Goal: Task Accomplishment & Management: Manage account settings

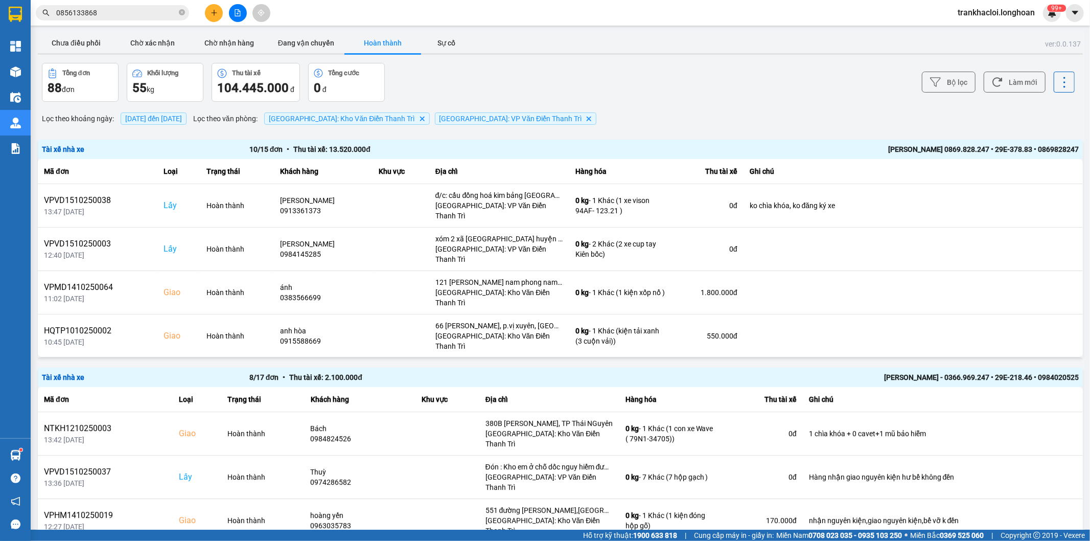
scroll to position [109, 0]
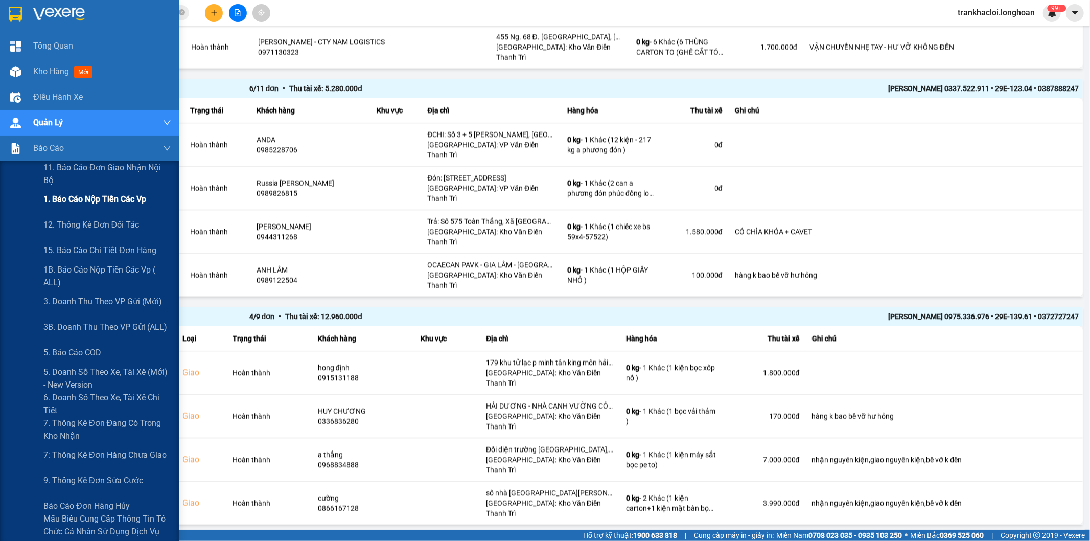
click at [76, 202] on span "1. Báo cáo nộp tiền các vp" at bounding box center [94, 199] width 103 height 13
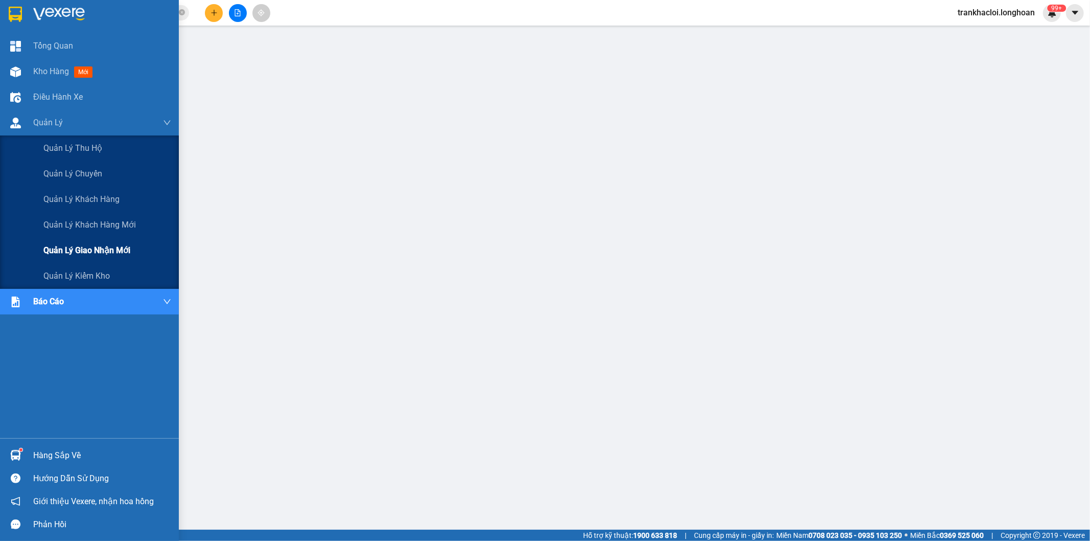
drag, startPoint x: 77, startPoint y: 248, endPoint x: 79, endPoint y: 257, distance: 9.3
click at [78, 256] on span "Quản lý giao nhận mới" at bounding box center [86, 250] width 87 height 13
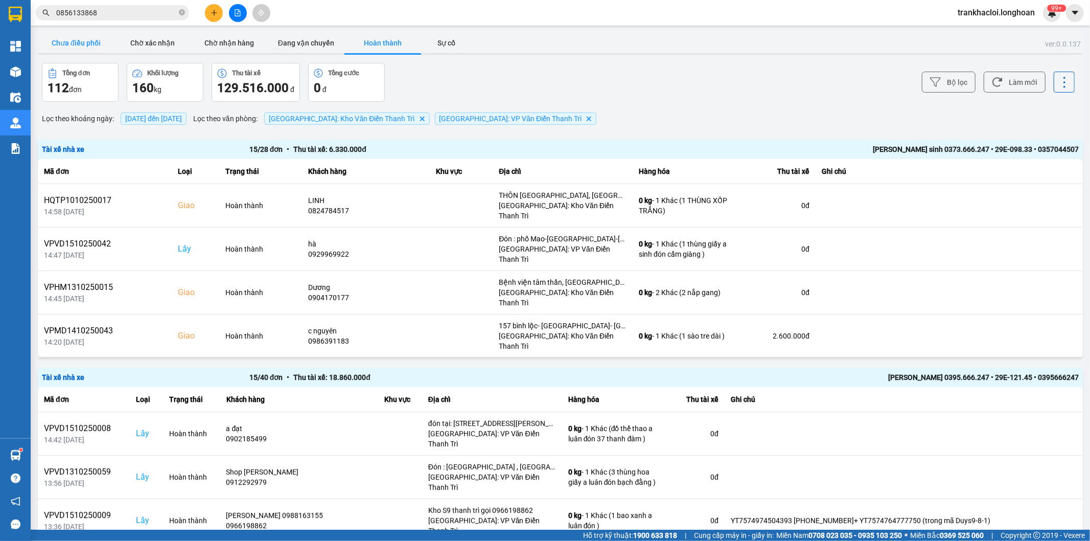
click at [72, 42] on button "Chưa điều phối" at bounding box center [76, 43] width 77 height 20
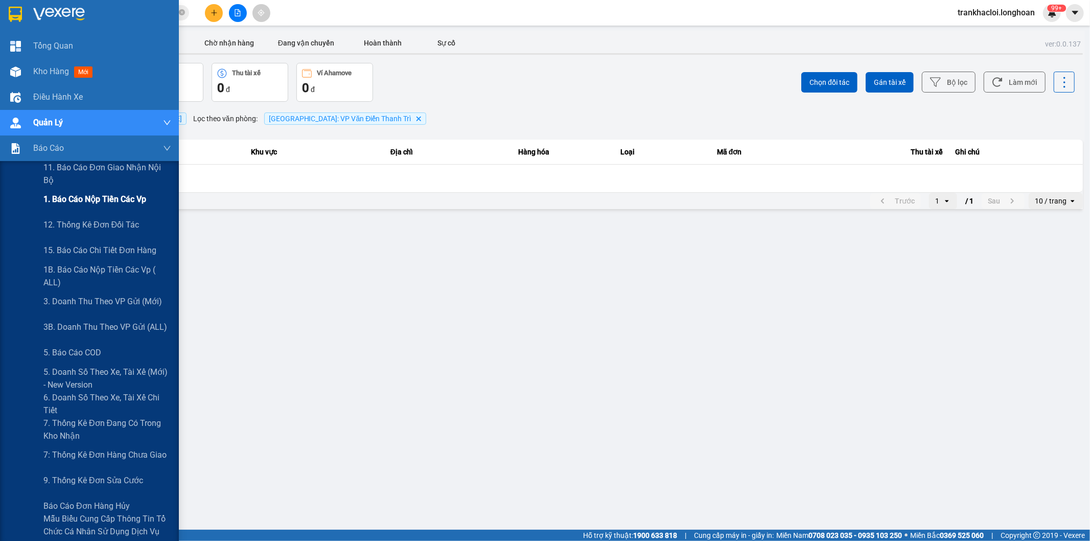
drag, startPoint x: 56, startPoint y: 200, endPoint x: 148, endPoint y: 210, distance: 92.4
click at [58, 200] on span "1. Báo cáo nộp tiền các vp" at bounding box center [94, 199] width 103 height 13
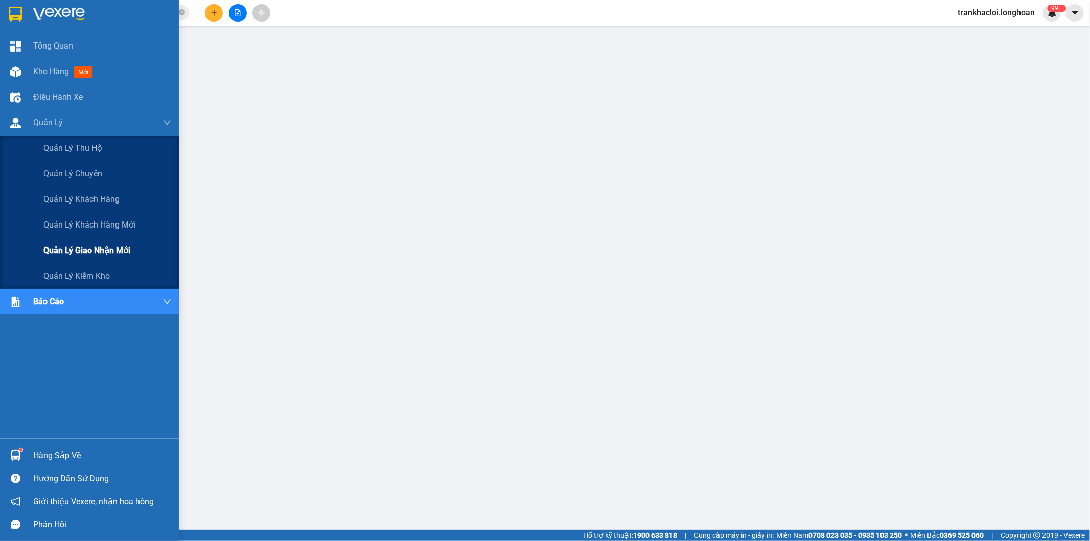
click at [80, 246] on span "Quản lý giao nhận mới" at bounding box center [86, 250] width 87 height 13
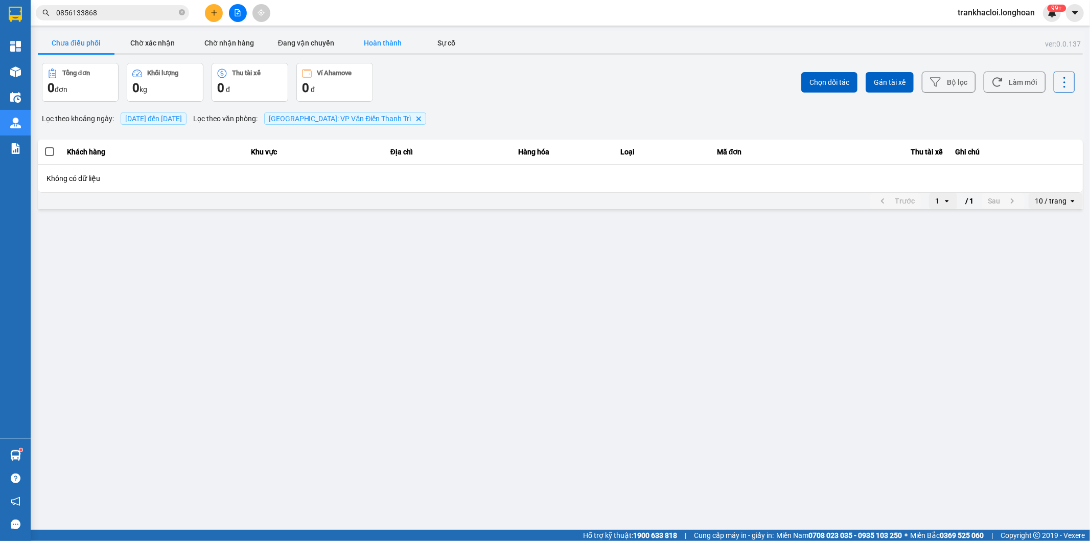
click at [383, 42] on button "Hoàn thành" at bounding box center [382, 43] width 77 height 20
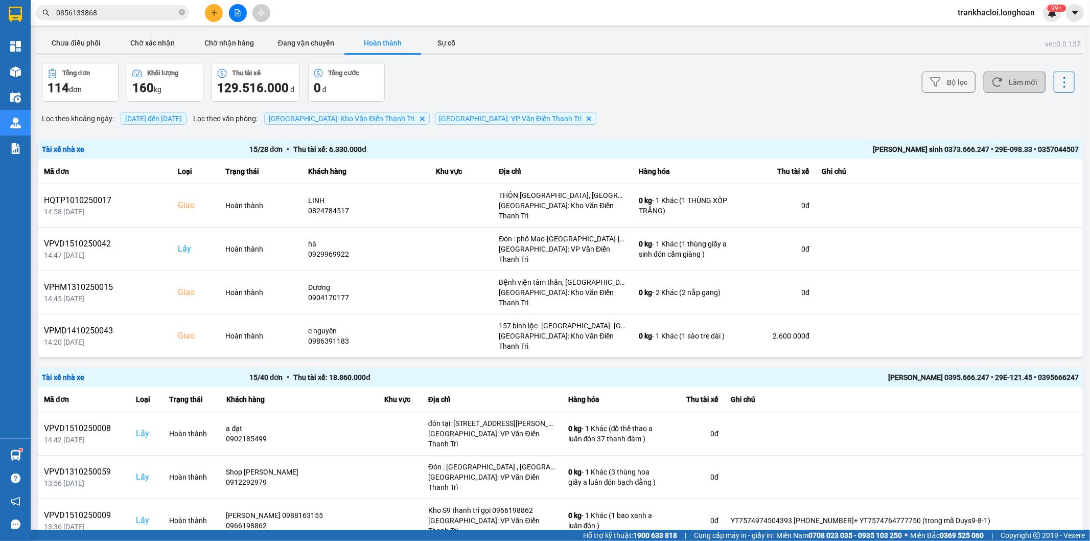
click at [1002, 77] on button "Làm mới" at bounding box center [1015, 82] width 62 height 21
click at [947, 88] on button "Bộ lọc" at bounding box center [949, 82] width 54 height 21
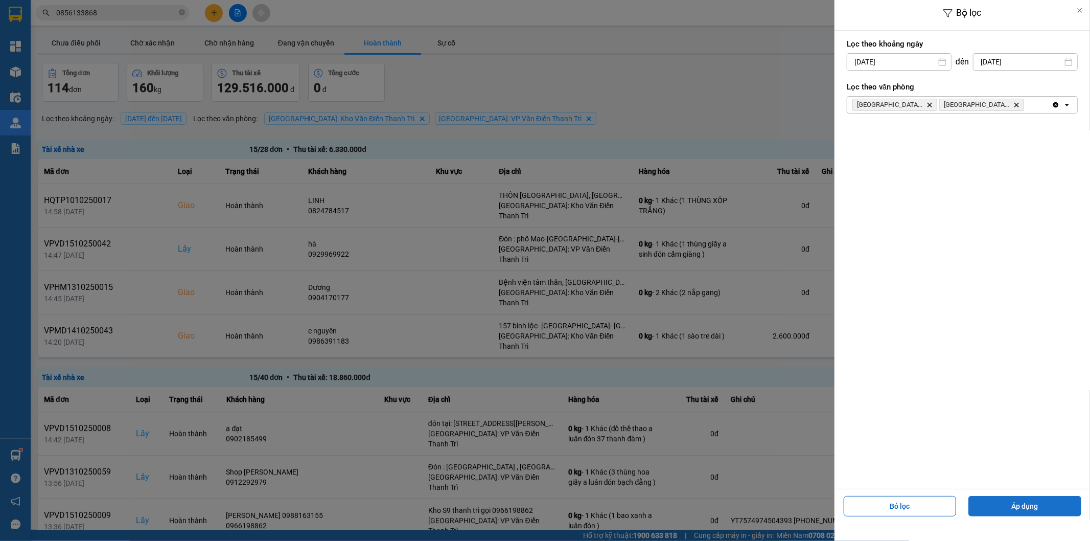
click at [1008, 500] on button "Áp dụng" at bounding box center [1024, 506] width 113 height 20
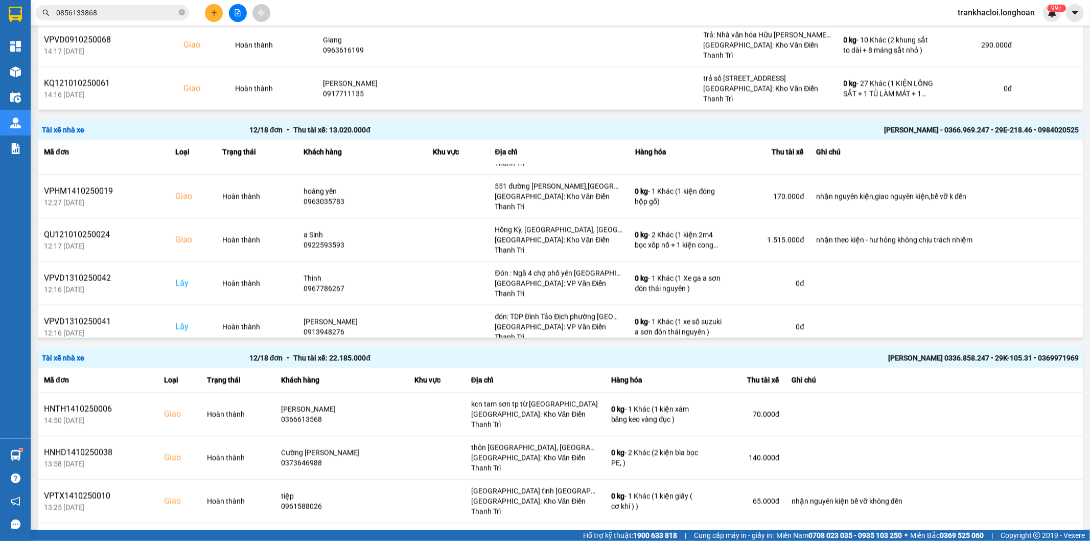
scroll to position [1884, 0]
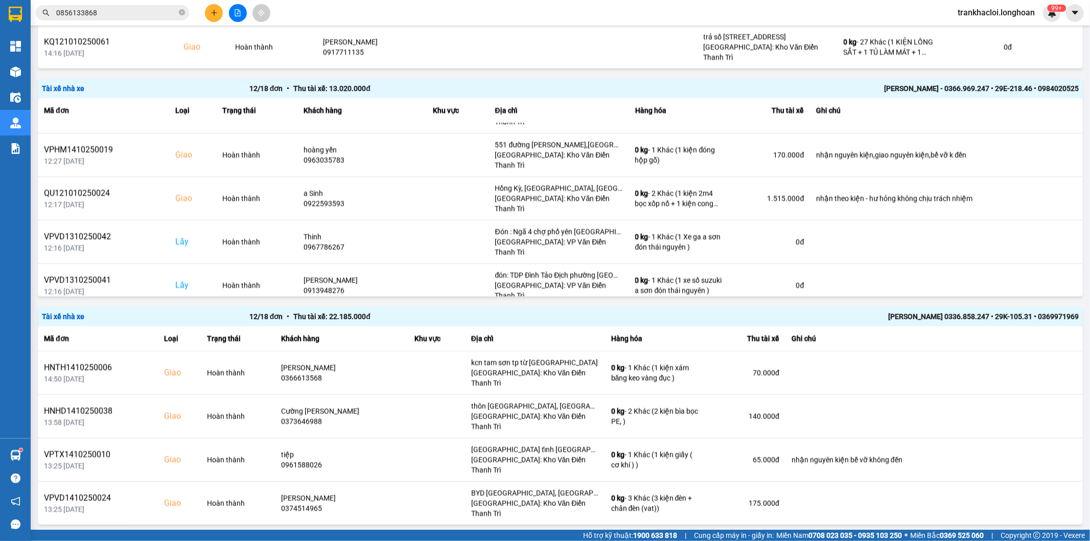
click at [1044, 538] on div "10 / trang" at bounding box center [1051, 543] width 32 height 10
drag, startPoint x: 1044, startPoint y: 488, endPoint x: 1018, endPoint y: 484, distance: 25.9
click at [1044, 487] on div "100 / trang" at bounding box center [1047, 489] width 37 height 10
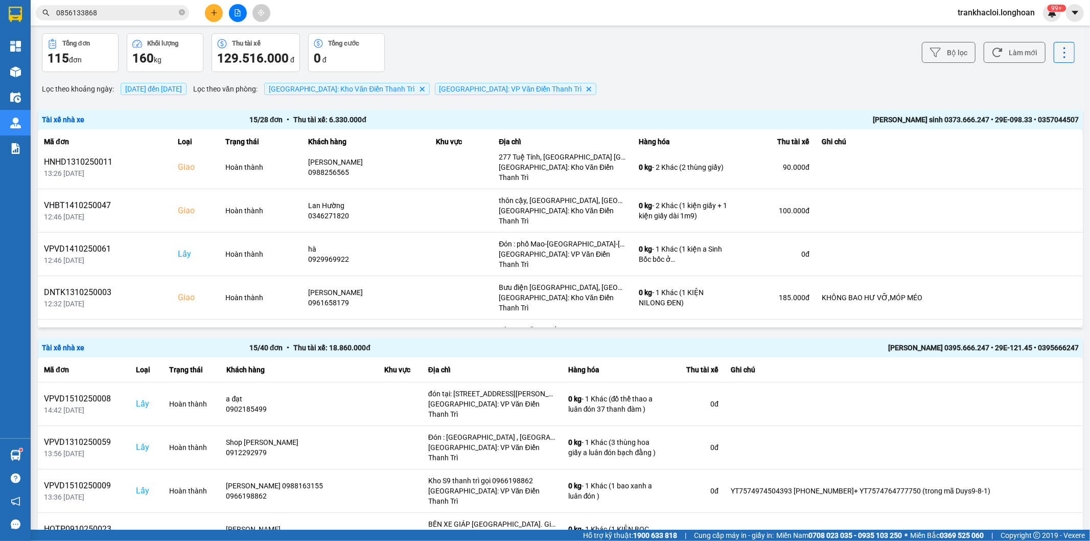
scroll to position [0, 0]
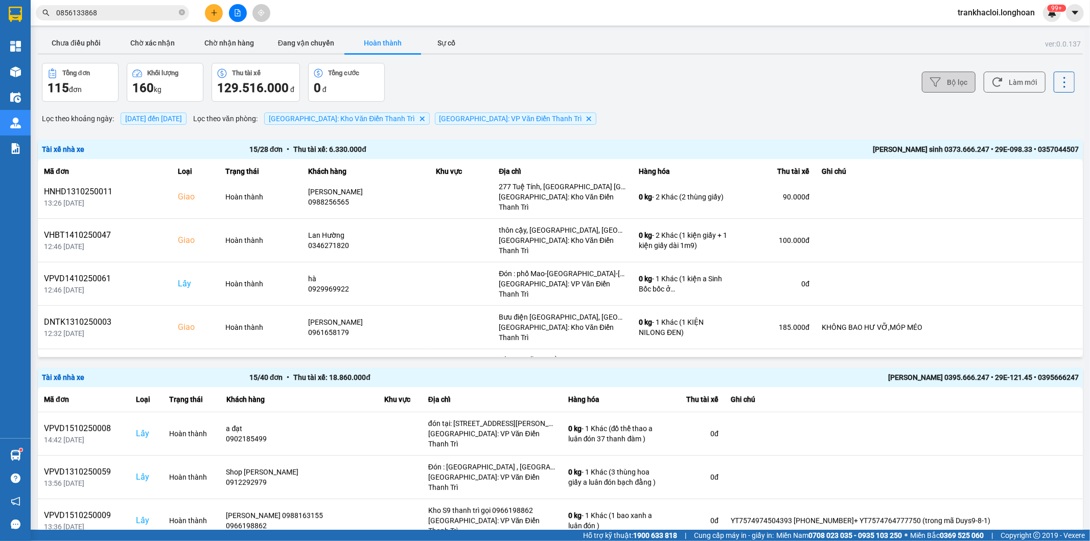
click at [943, 86] on button "Bộ lọc" at bounding box center [949, 82] width 54 height 21
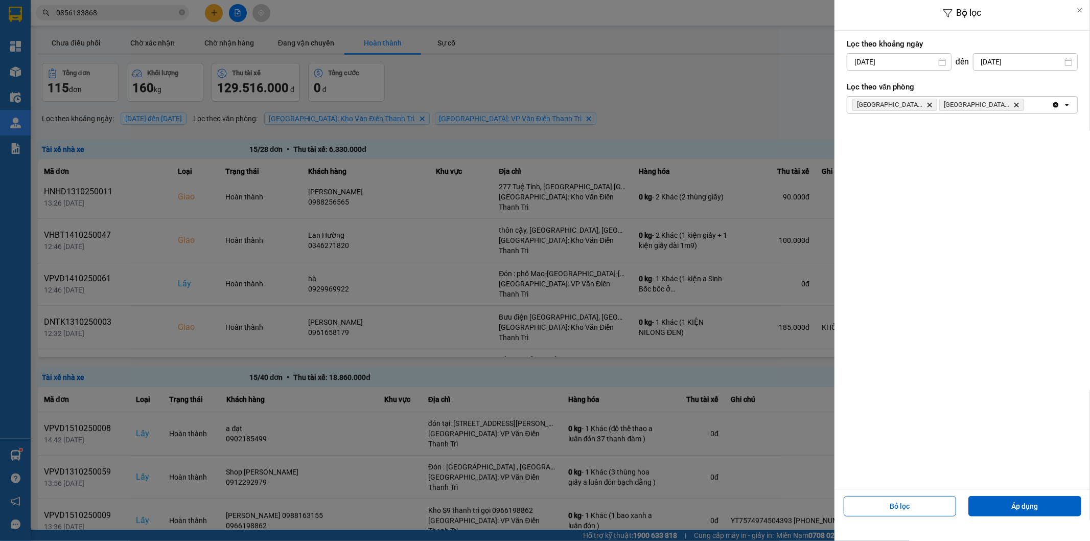
click at [1038, 106] on div "[GEOGRAPHIC_DATA]: Kho Văn Điển Thanh Trì Delete [GEOGRAPHIC_DATA]: VP Văn Điển…" at bounding box center [949, 105] width 204 height 16
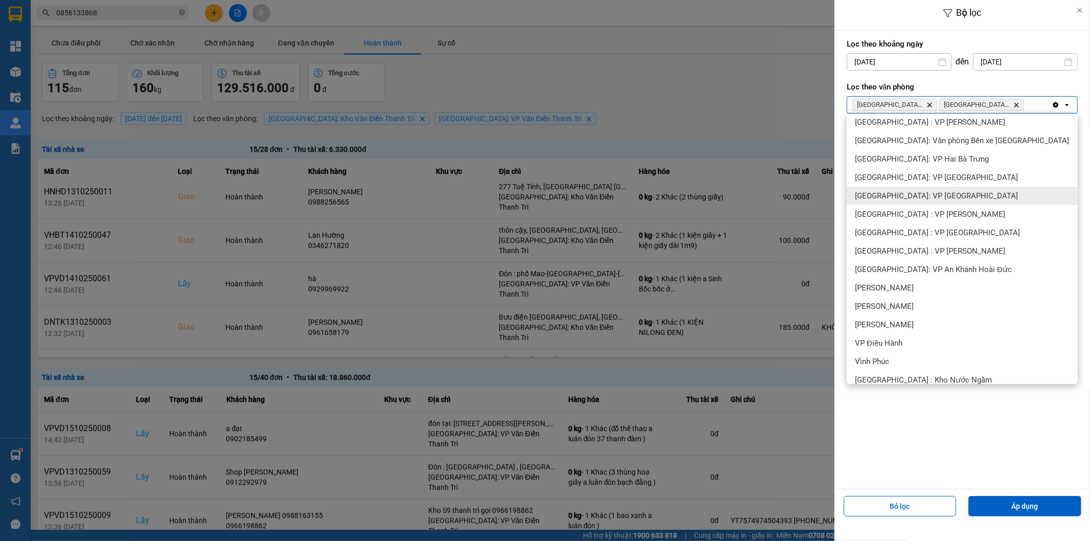
scroll to position [127, 0]
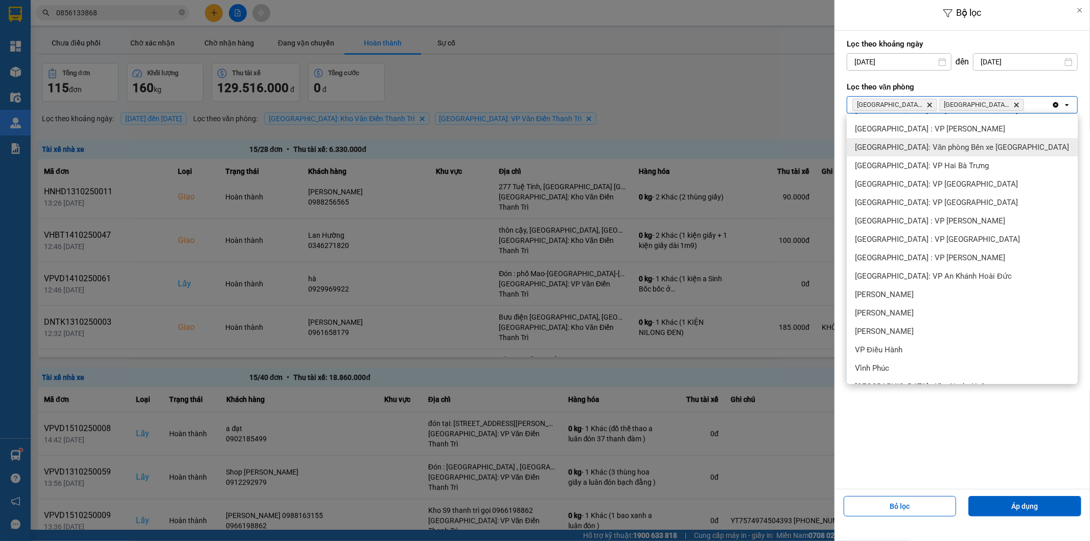
click at [951, 147] on span "[GEOGRAPHIC_DATA]: Văn phòng Bến xe [GEOGRAPHIC_DATA]" at bounding box center [962, 147] width 214 height 10
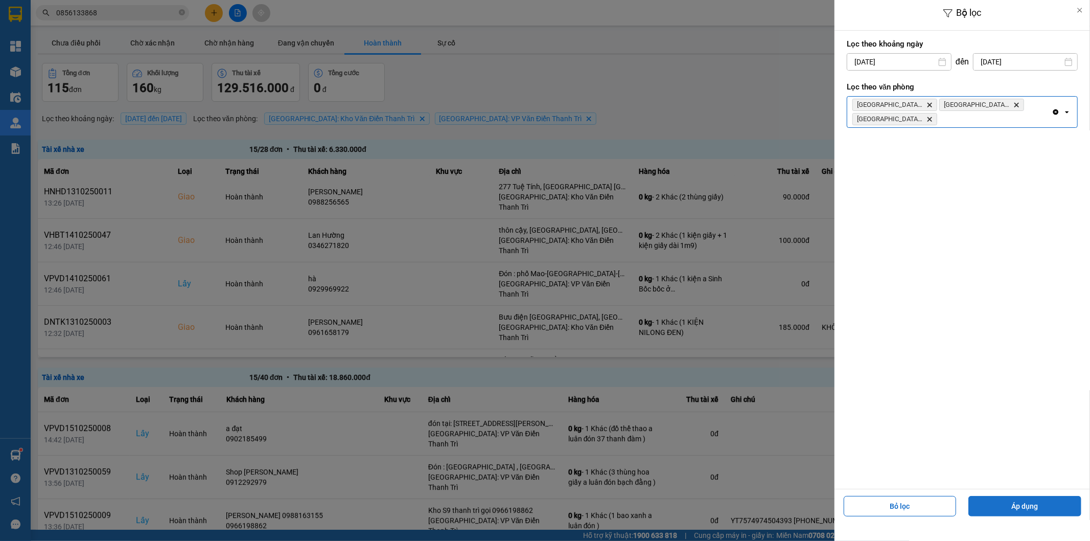
click at [1032, 496] on button "Áp dụng" at bounding box center [1024, 506] width 113 height 20
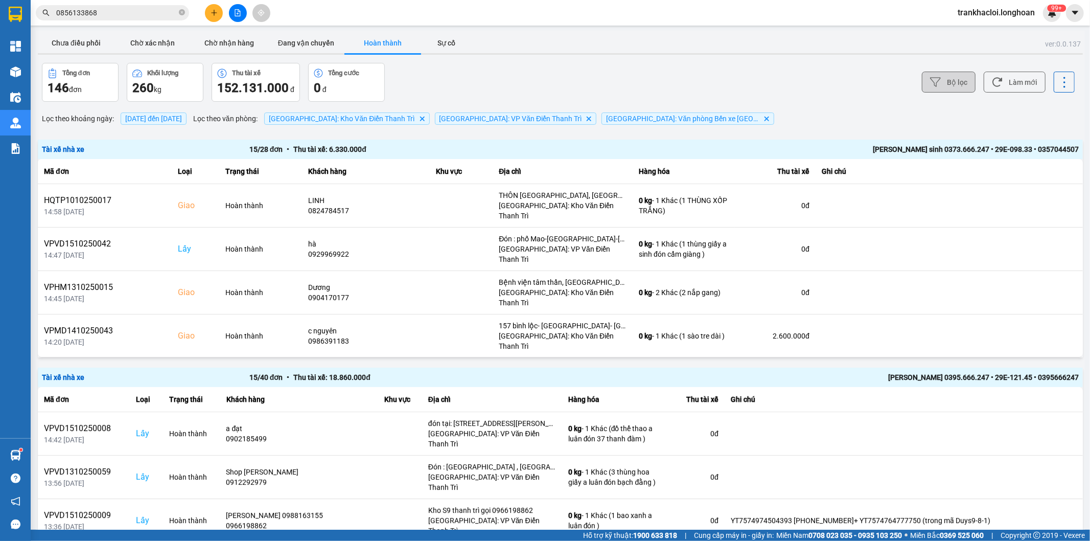
click at [933, 76] on button "Bộ lọc" at bounding box center [949, 82] width 54 height 21
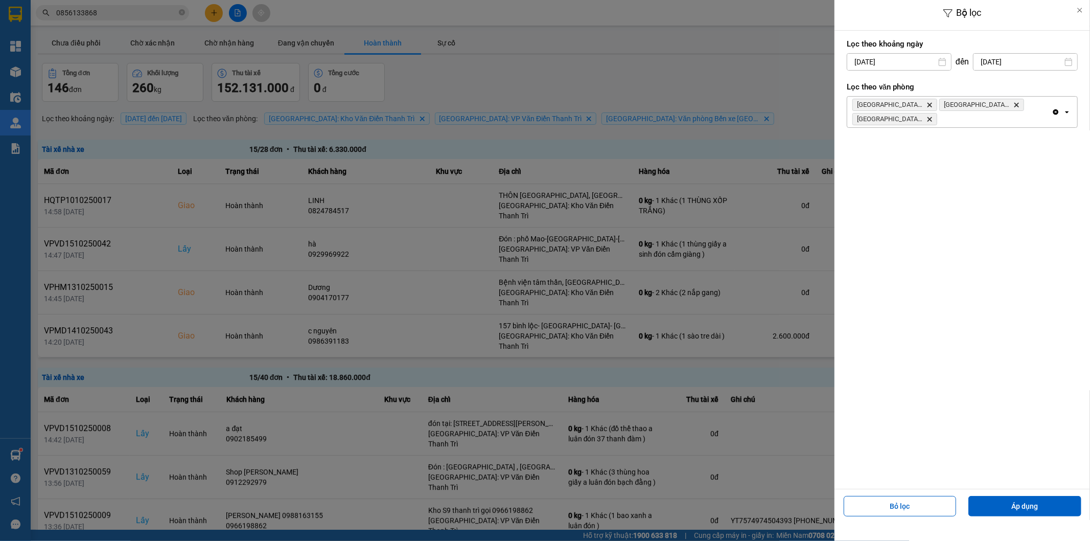
click at [929, 119] on icon "Delete" at bounding box center [929, 119] width 6 height 6
click at [995, 501] on button "Áp dụng" at bounding box center [1024, 506] width 113 height 20
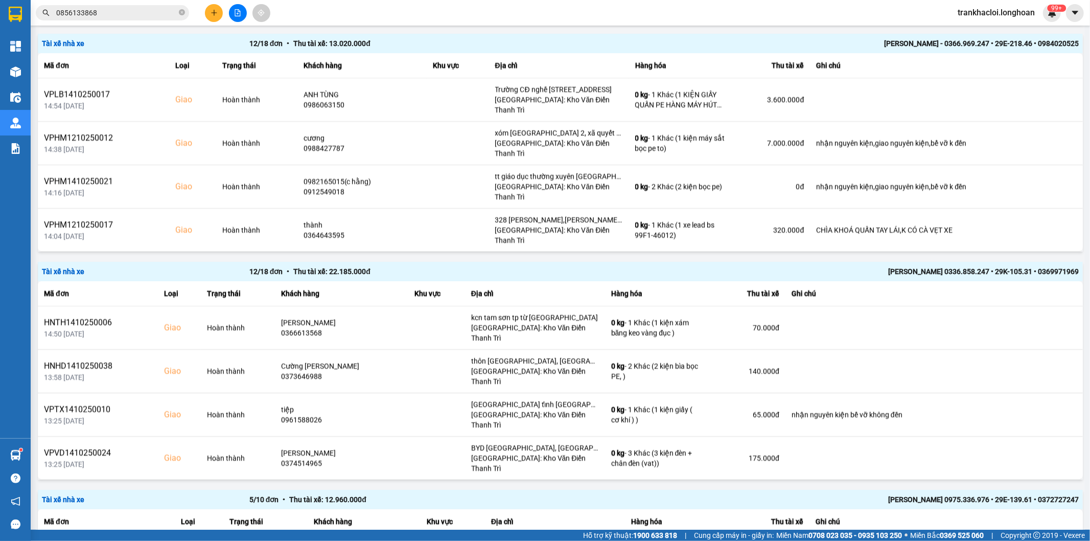
scroll to position [2112, 0]
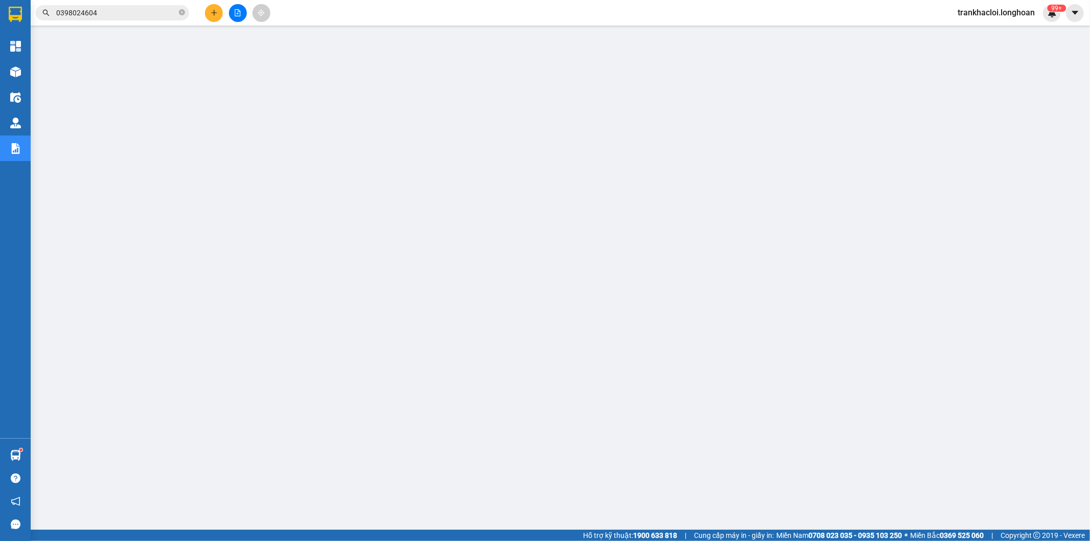
click at [240, 13] on icon "file-add" at bounding box center [238, 12] width 6 height 7
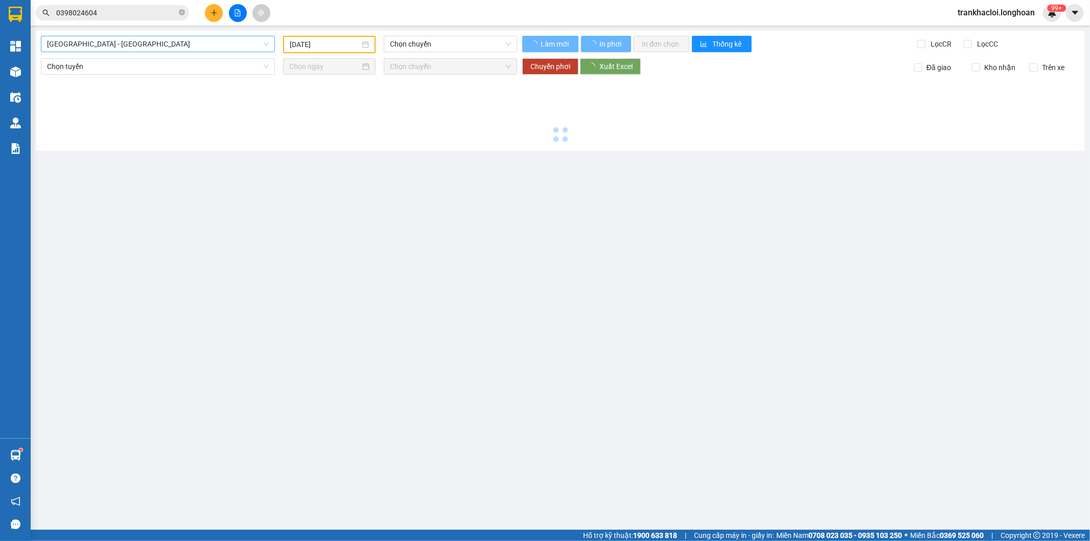
type input "[DATE]"
